Goal: Transaction & Acquisition: Book appointment/travel/reservation

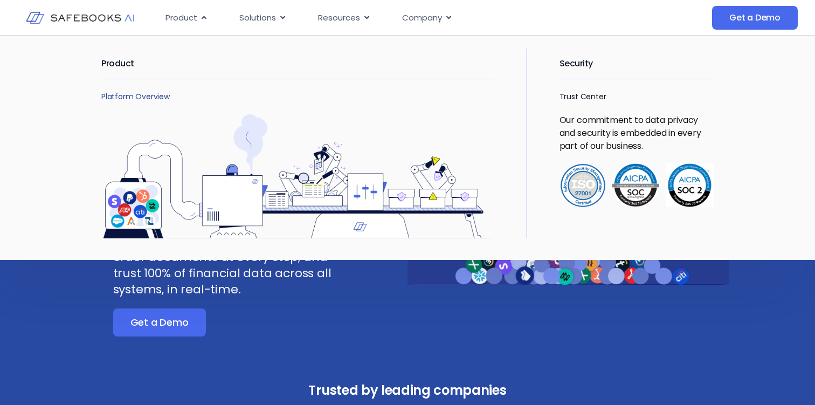
click at [127, 98] on link "Platform Overview" at bounding box center [135, 96] width 68 height 11
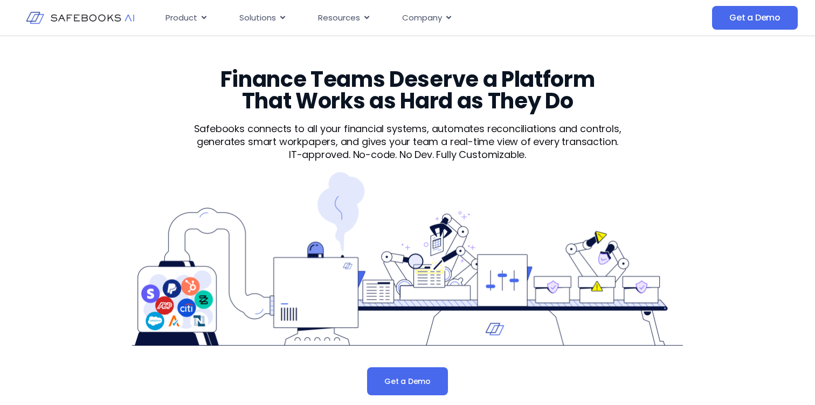
click at [491, 190] on img at bounding box center [407, 259] width 551 height 174
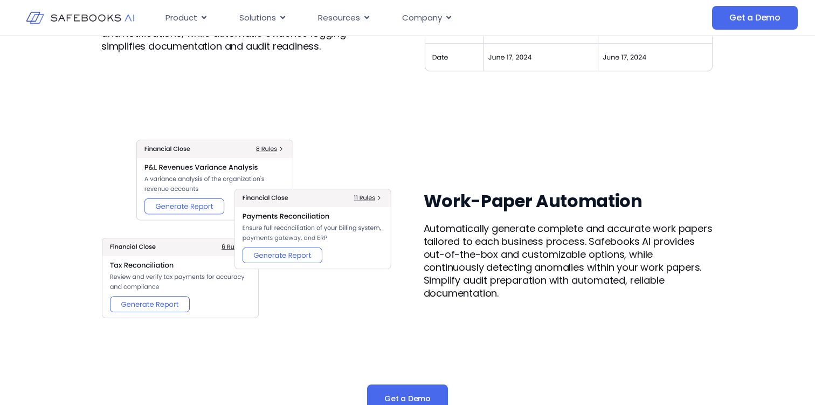
scroll to position [1330, 0]
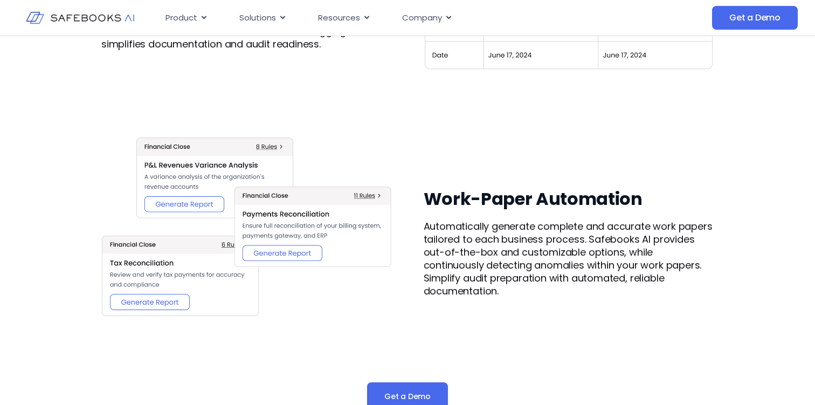
click at [478, 120] on div "Work-Paper Automation Automatically generate complete and accurate work papers …" at bounding box center [407, 242] width 612 height 322
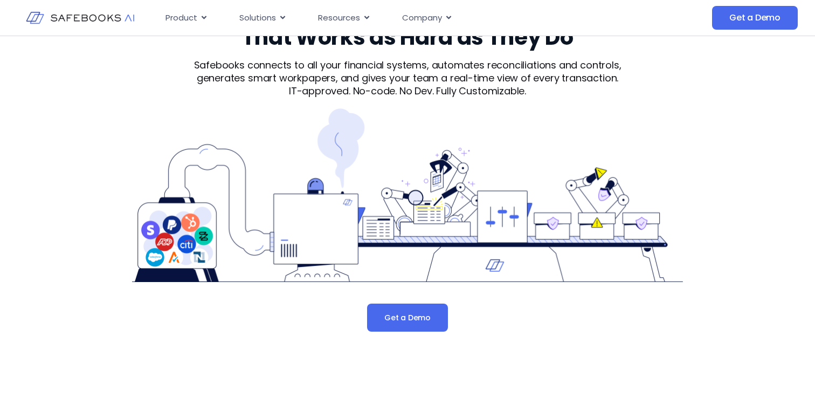
scroll to position [0, 0]
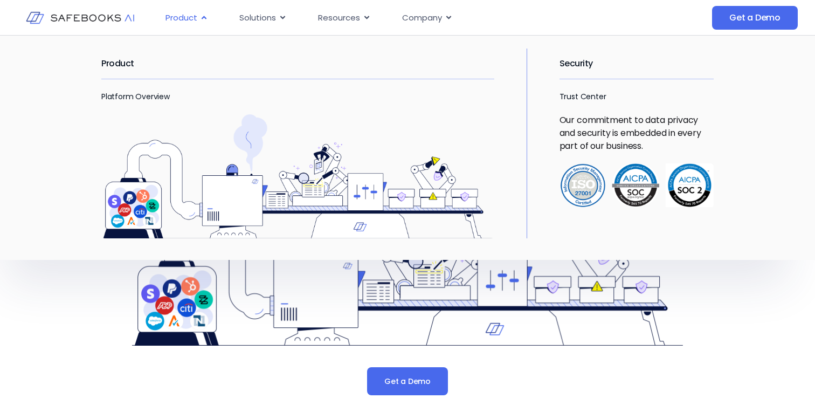
click at [195, 15] on span "Product" at bounding box center [181, 18] width 32 height 12
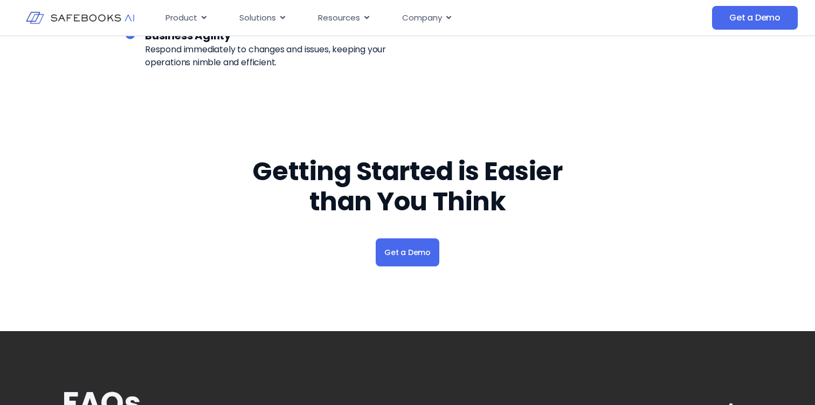
scroll to position [3315, 0]
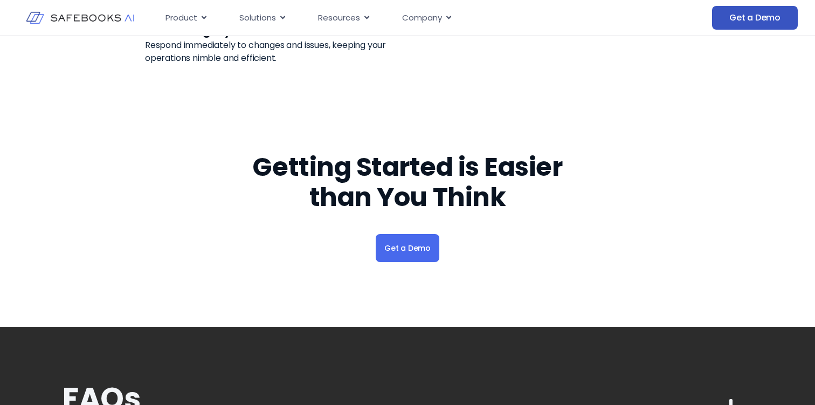
click at [756, 19] on span "Get a Demo" at bounding box center [754, 17] width 51 height 11
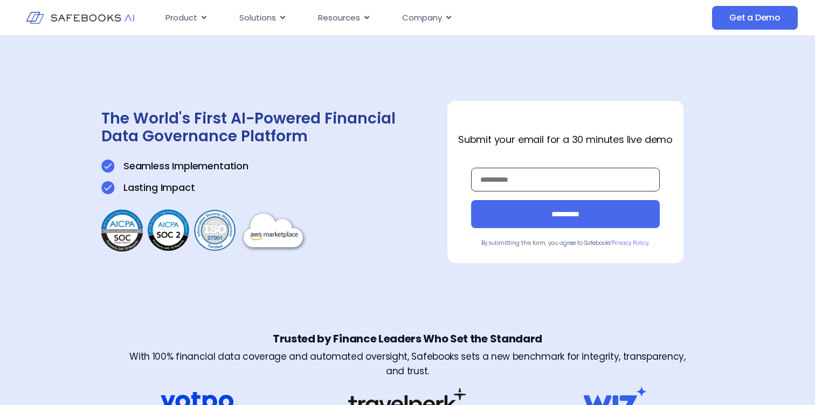
click at [539, 183] on input "Work Email *" at bounding box center [565, 180] width 189 height 24
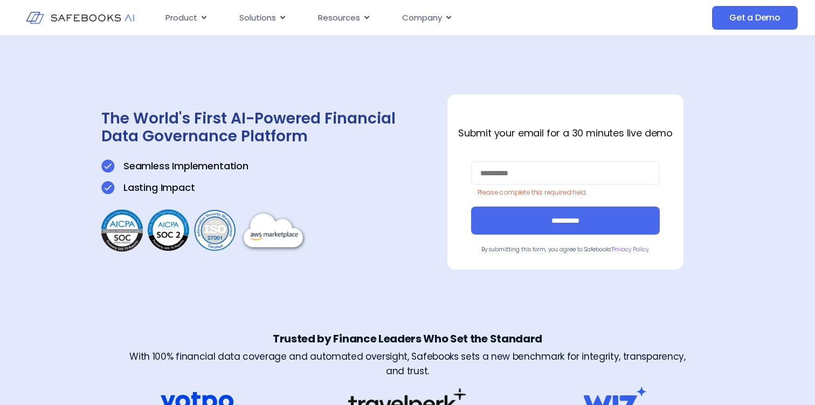
click at [569, 98] on div "**********" at bounding box center [563, 182] width 240 height 292
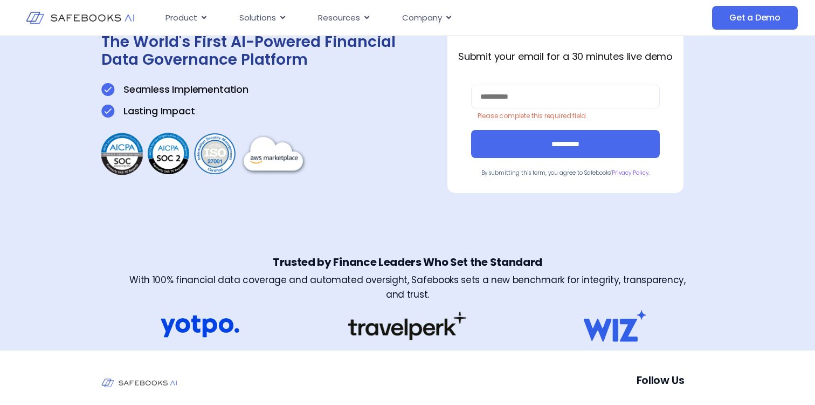
scroll to position [95, 0]
